Goal: Task Accomplishment & Management: Use online tool/utility

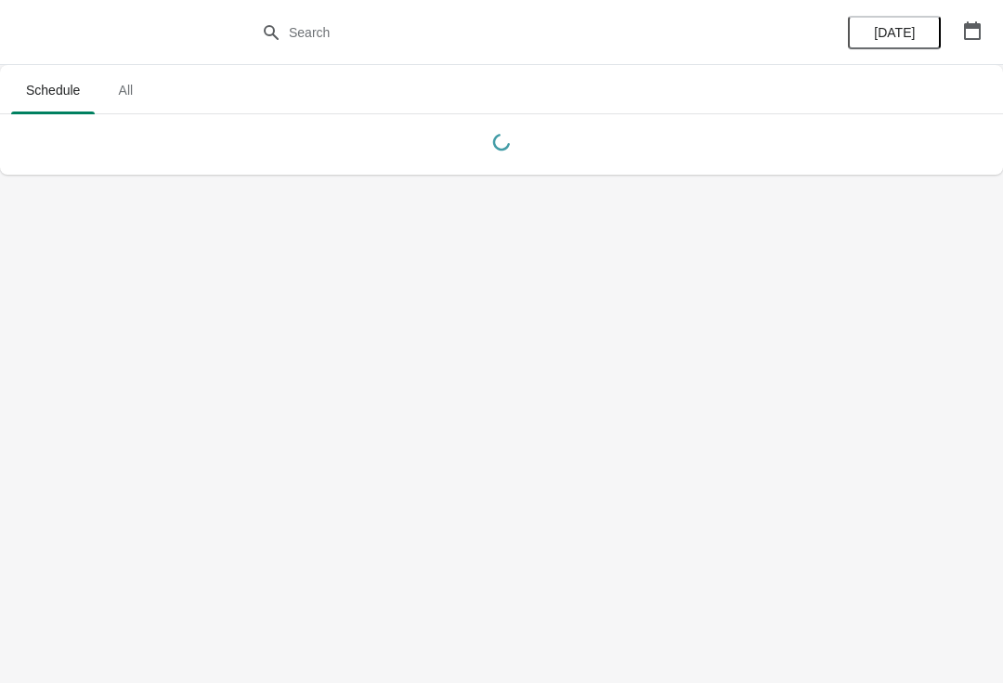
click at [956, 29] on button "button" at bounding box center [972, 30] width 33 height 33
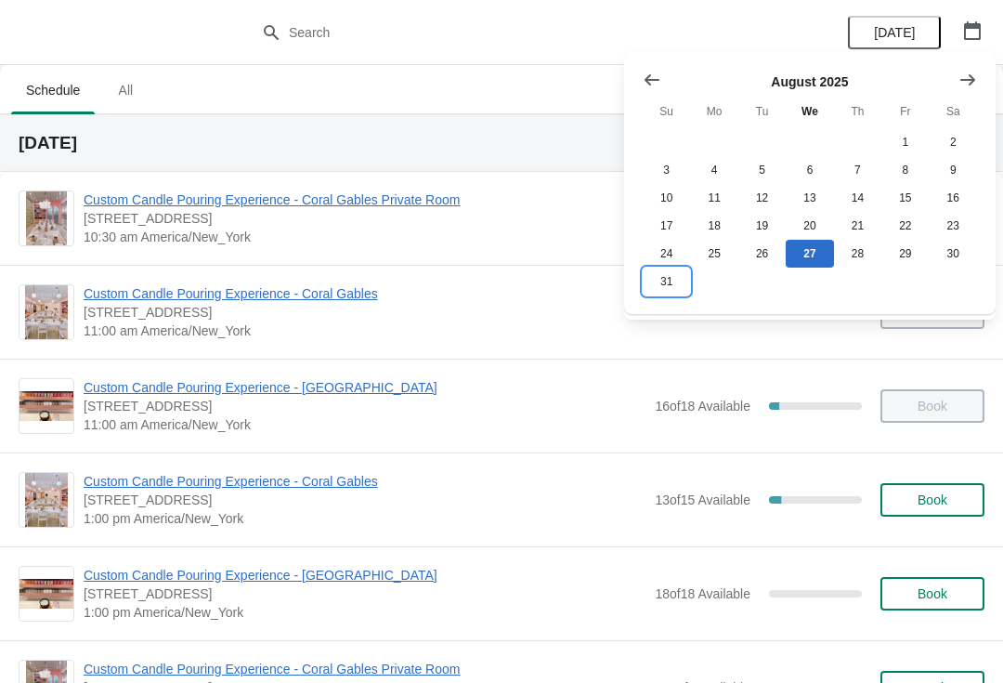
click at [661, 285] on button "31" at bounding box center [666, 282] width 47 height 28
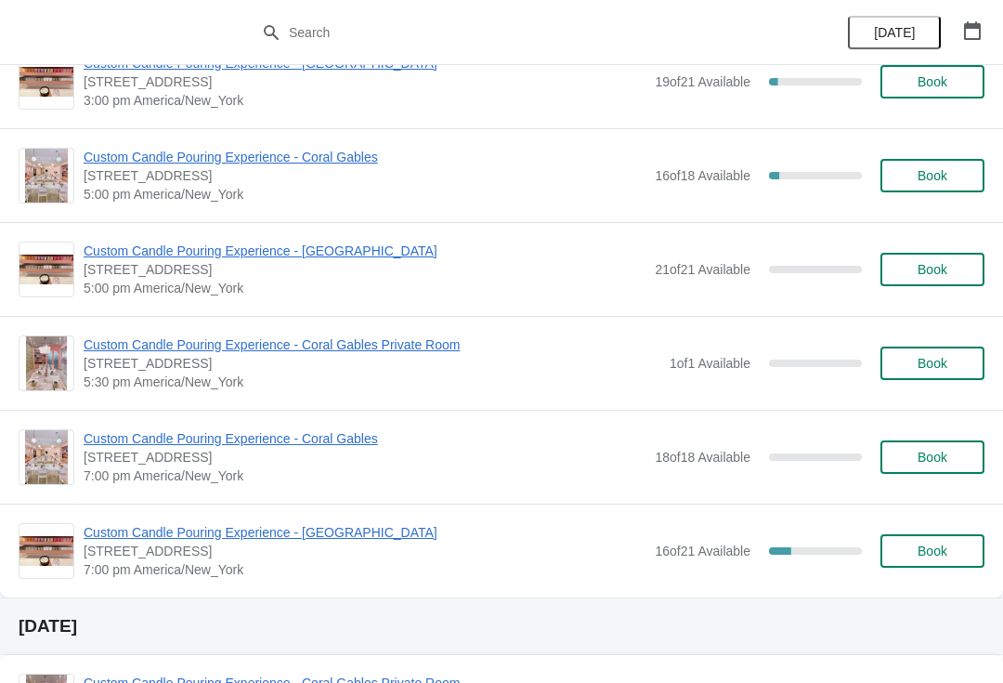
scroll to position [980, 0]
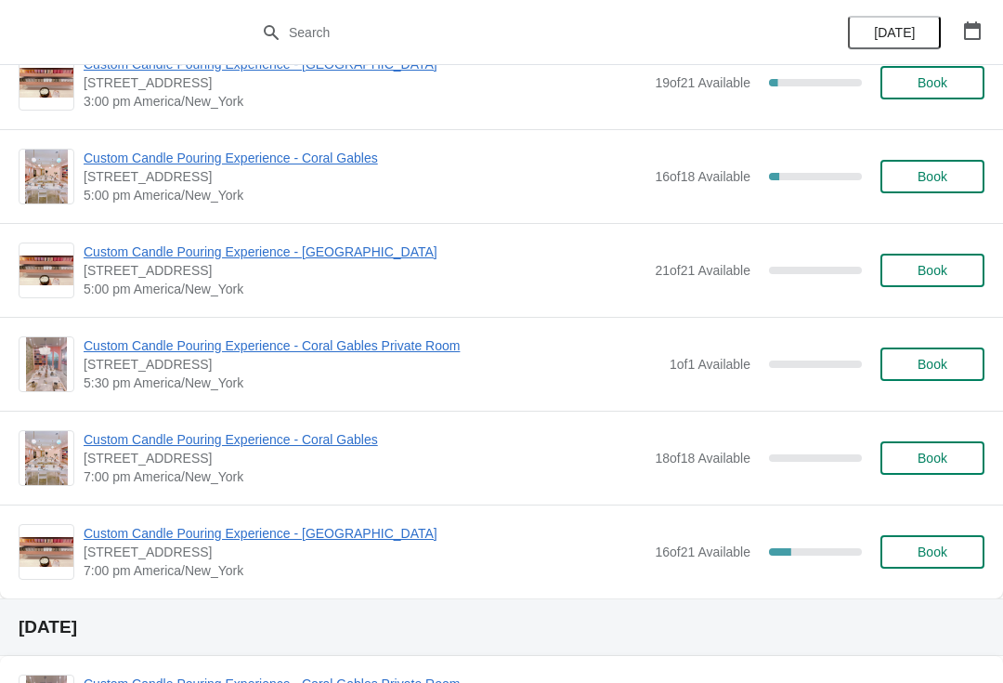
click at [902, 613] on div "[DATE]" at bounding box center [501, 627] width 1003 height 58
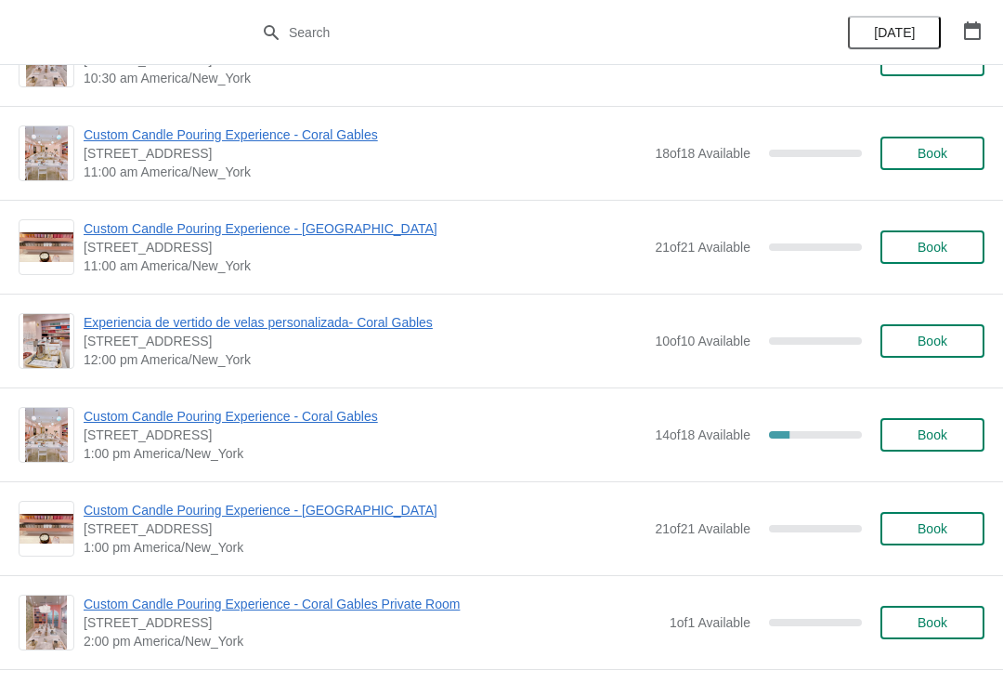
scroll to position [164, 0]
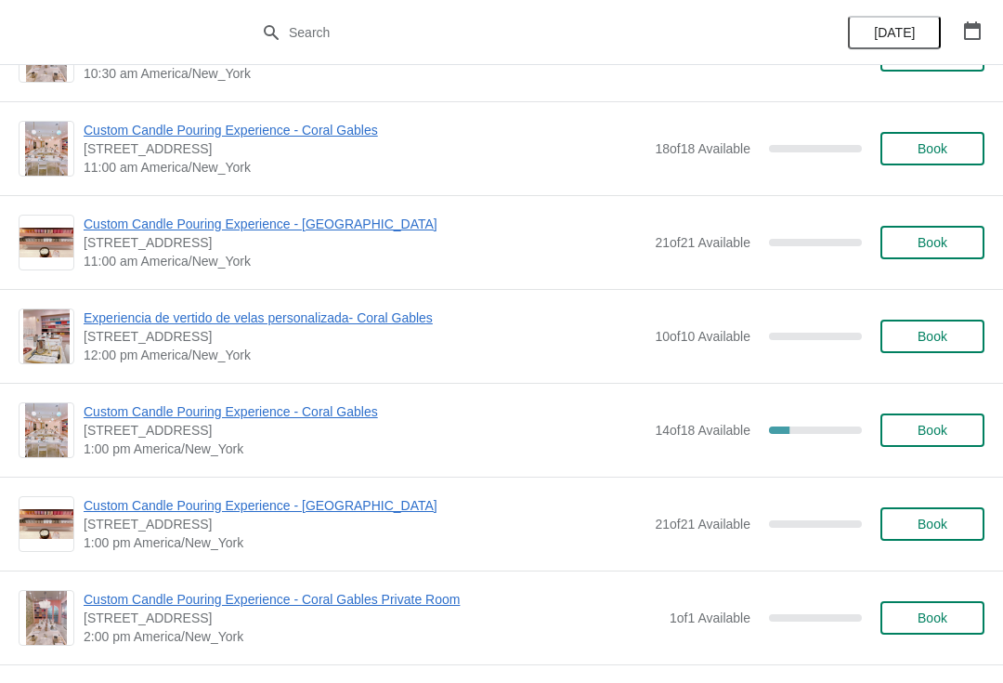
click at [345, 509] on span "Custom Candle Pouring Experience - [GEOGRAPHIC_DATA]" at bounding box center [365, 505] width 562 height 19
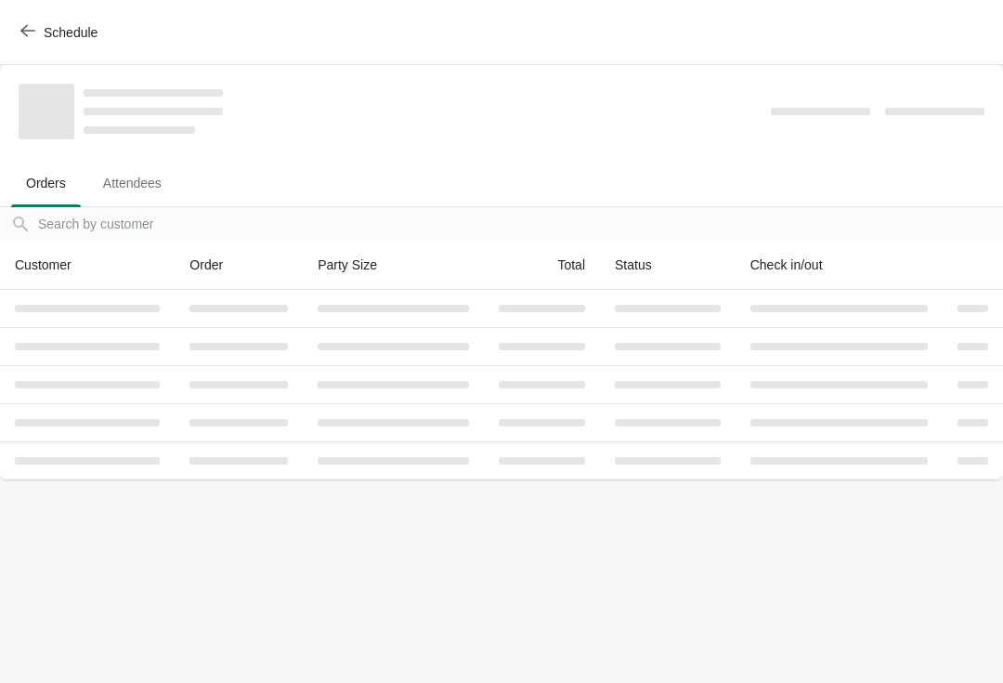
scroll to position [0, 0]
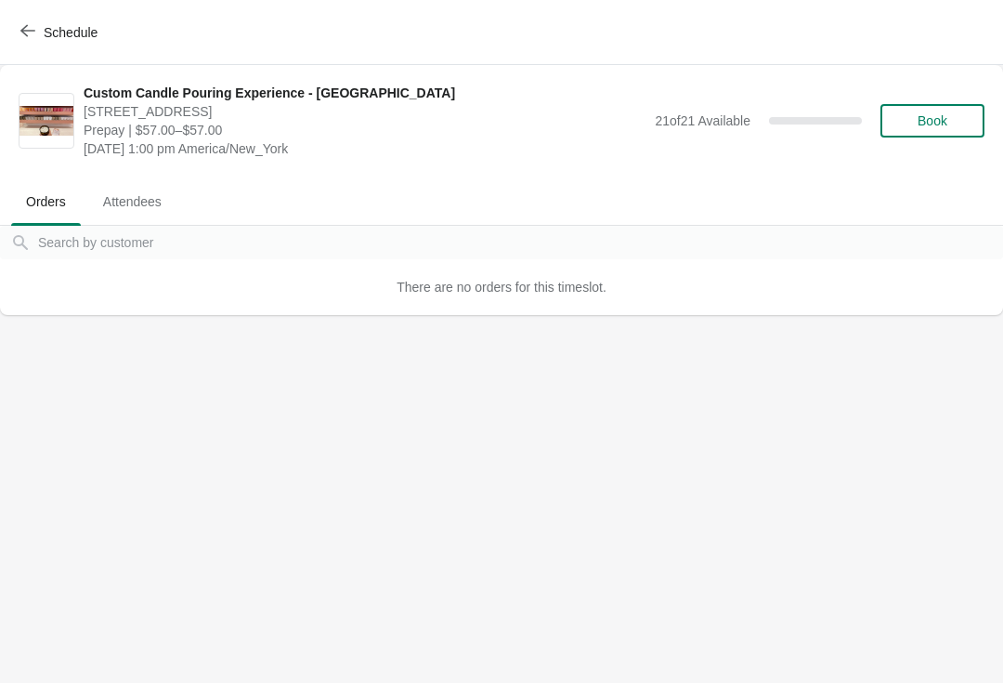
click at [951, 119] on span "Book" at bounding box center [932, 120] width 71 height 15
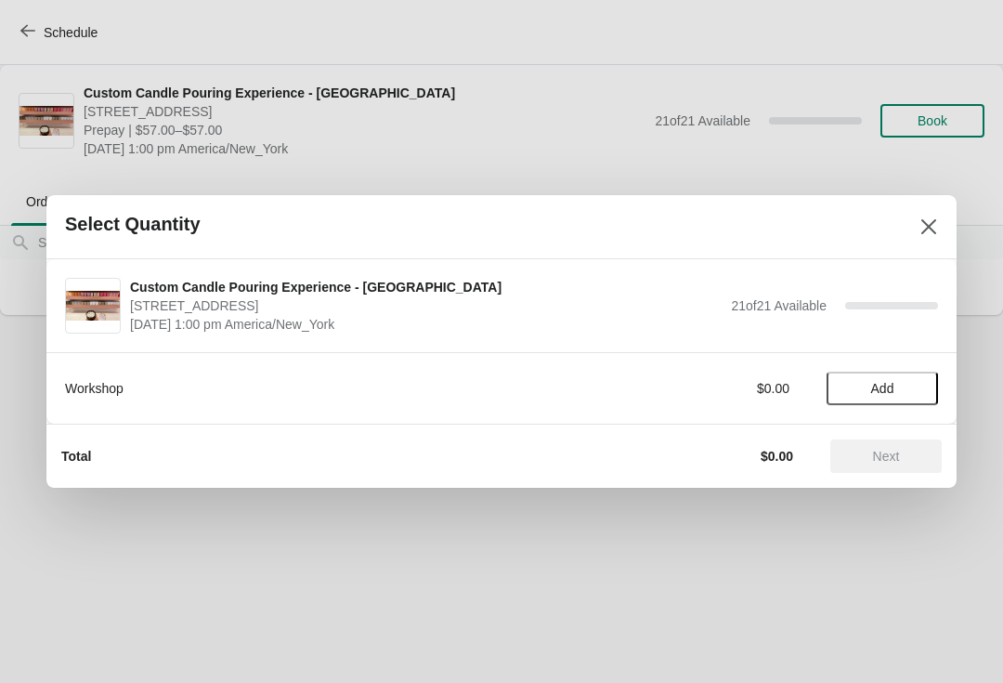
click at [893, 393] on span "Add" at bounding box center [882, 388] width 23 height 15
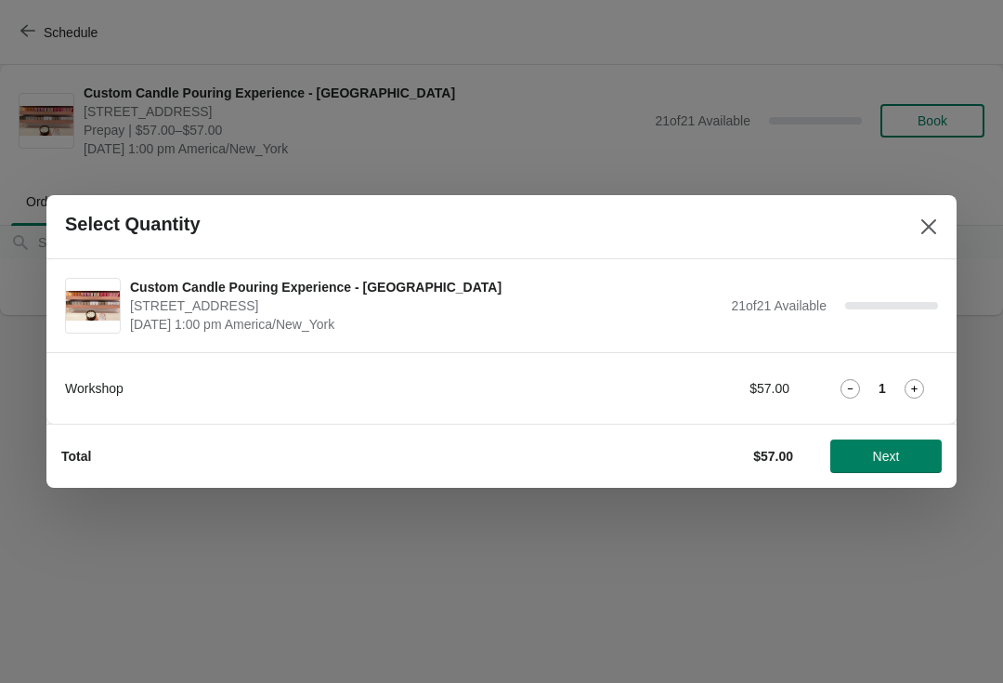
click at [922, 384] on icon at bounding box center [915, 389] width 20 height 20
click at [883, 471] on button "Next" at bounding box center [886, 455] width 111 height 33
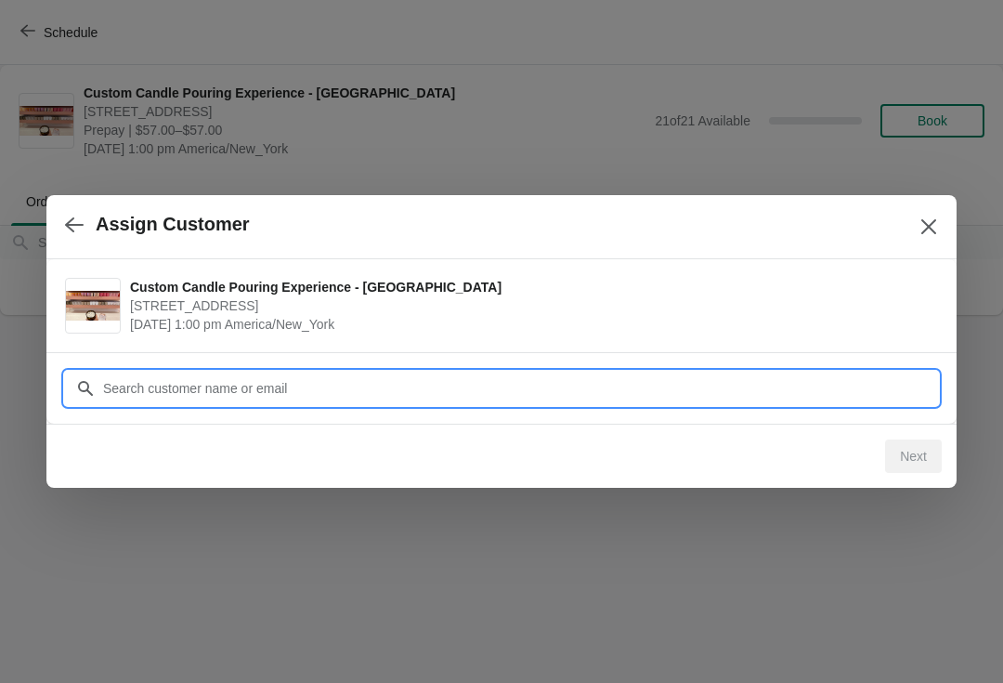
click at [436, 394] on input "Customer" at bounding box center [520, 388] width 836 height 33
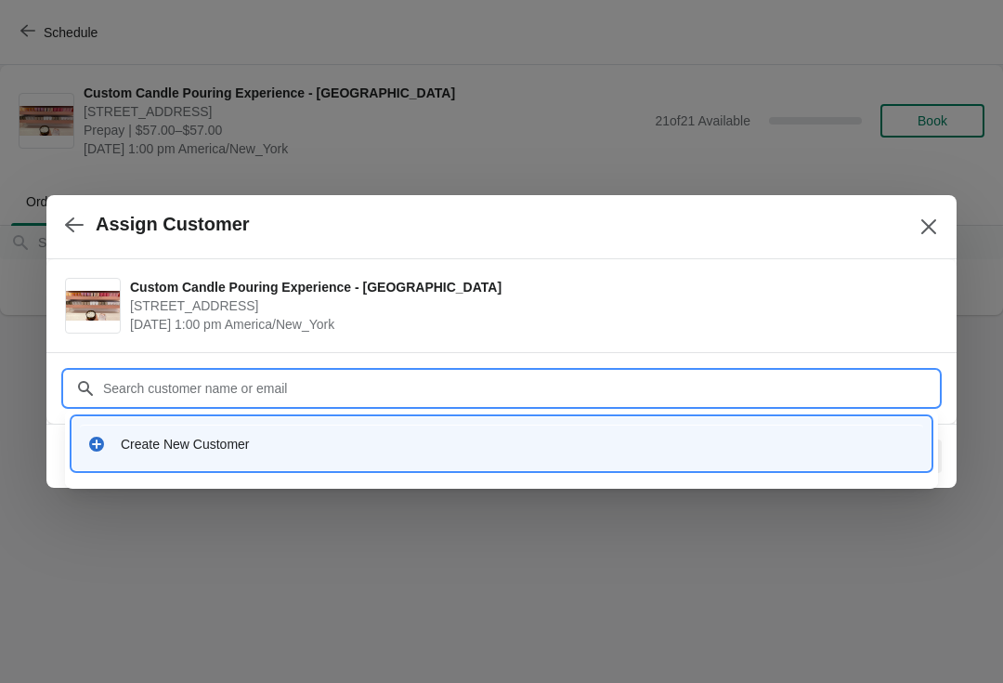
click at [910, 242] on div "Assign Customer" at bounding box center [501, 227] width 910 height 64
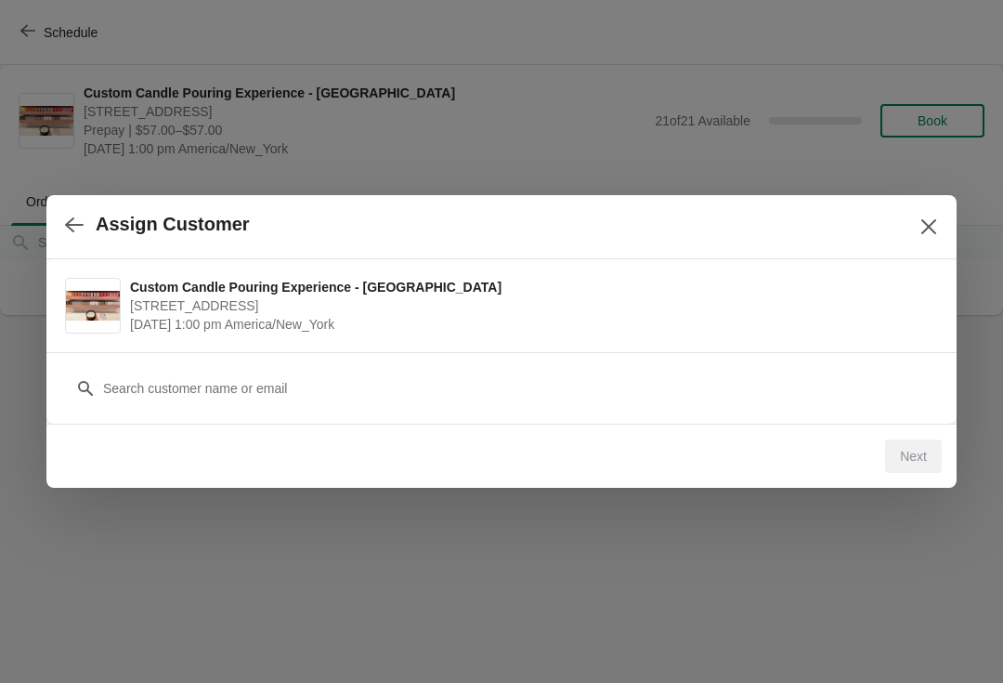
click at [920, 219] on icon "Close" at bounding box center [929, 226] width 19 height 19
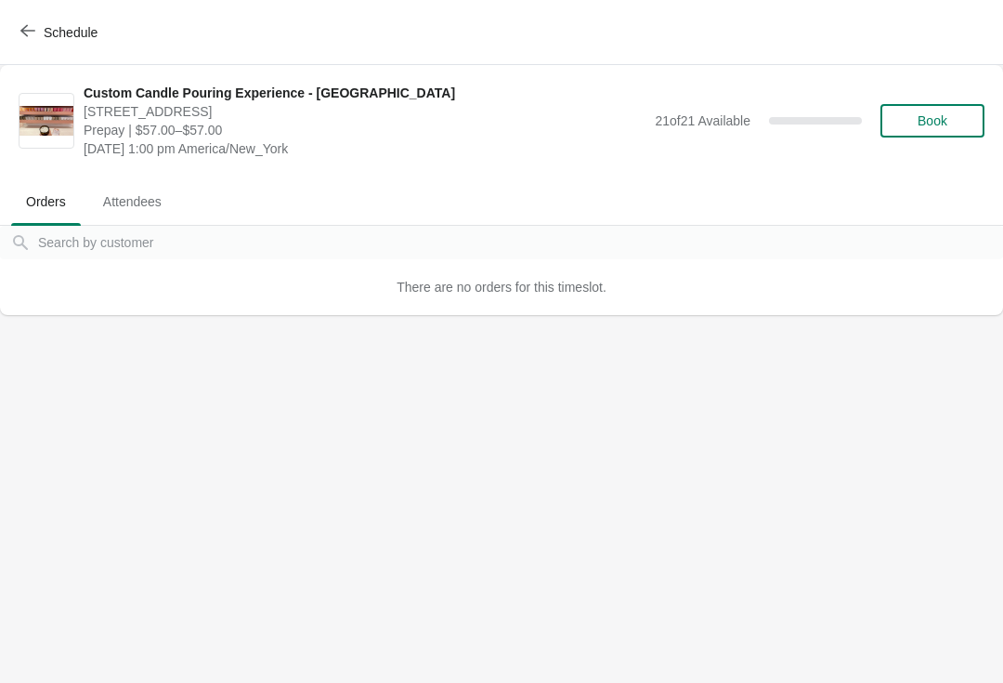
click at [923, 209] on ul "Orders Attendees" at bounding box center [501, 201] width 988 height 48
click at [69, 32] on span "Schedule" at bounding box center [71, 32] width 54 height 15
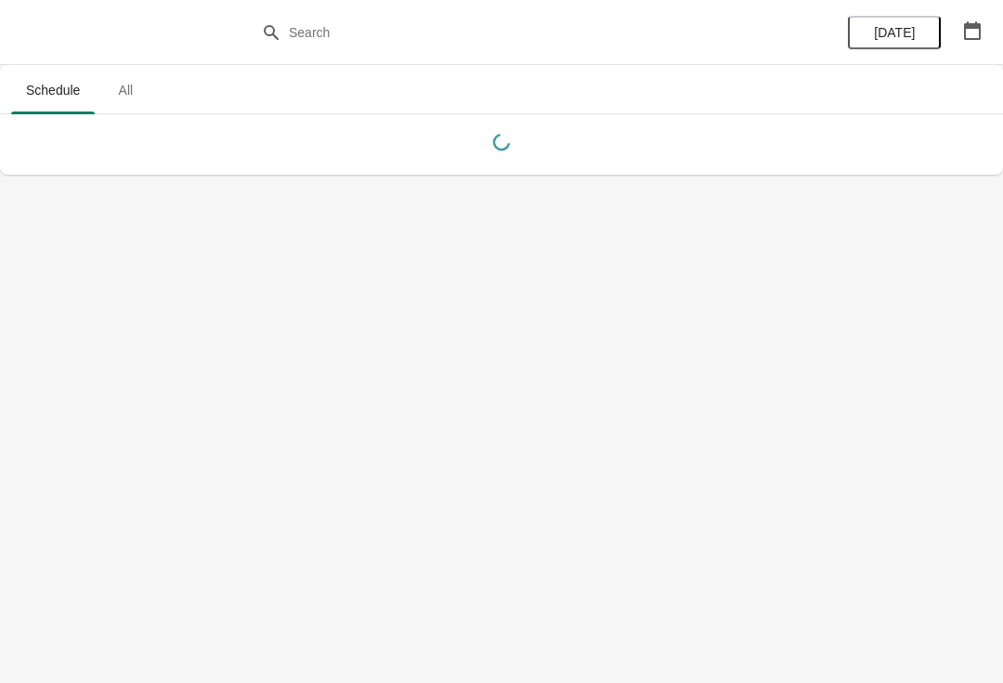
click at [915, 9] on div "[DATE]" at bounding box center [915, 32] width 177 height 65
click at [907, 20] on button "[DATE]" at bounding box center [894, 32] width 93 height 33
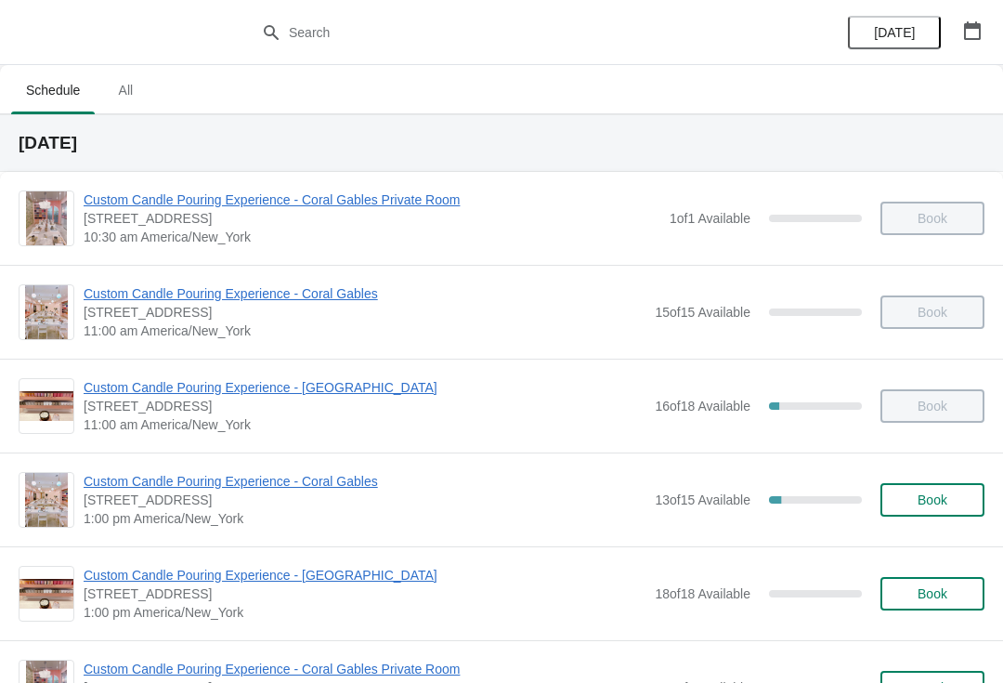
click at [318, 387] on span "Custom Candle Pouring Experience - [GEOGRAPHIC_DATA]" at bounding box center [365, 387] width 562 height 19
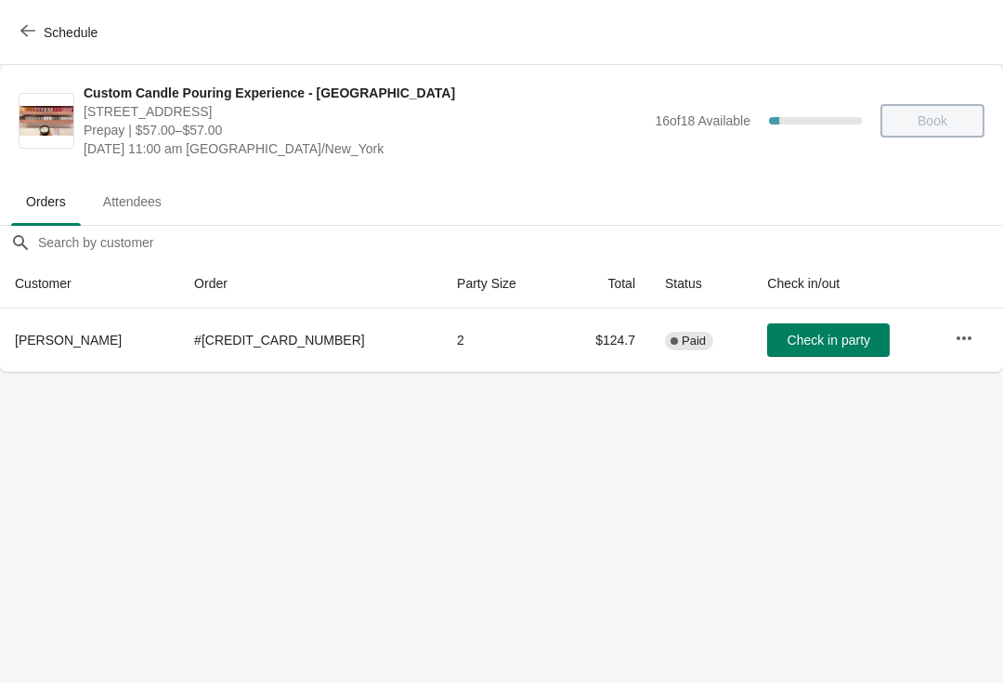
click at [797, 330] on button "Check in party" at bounding box center [828, 339] width 123 height 33
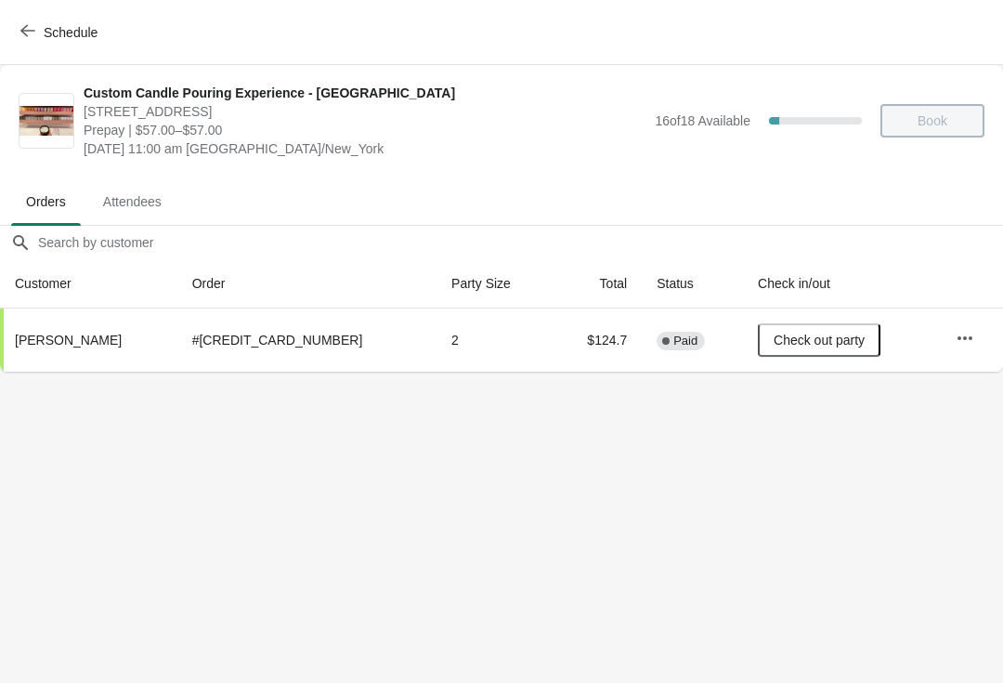
click at [72, 29] on span "Schedule" at bounding box center [71, 32] width 54 height 15
